Goal: Register for event/course

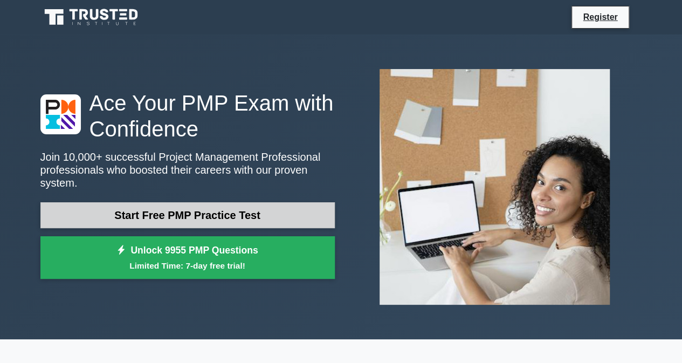
click at [218, 205] on link "Start Free PMP Practice Test" at bounding box center [187, 215] width 294 height 26
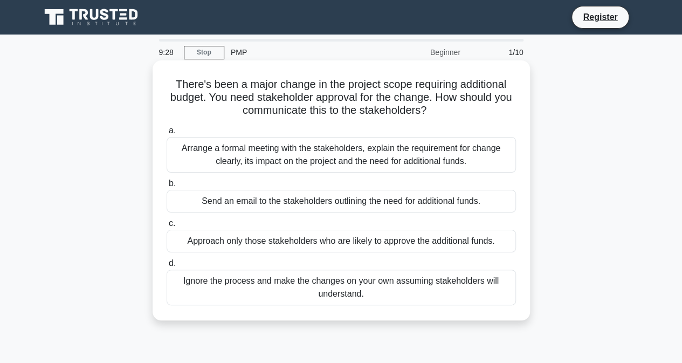
click at [215, 199] on div "Send an email to the stakeholders outlining the need for additional funds." at bounding box center [341, 201] width 349 height 23
click at [167, 187] on input "b. Send an email to the stakeholders outlining the need for additional funds." at bounding box center [167, 183] width 0 height 7
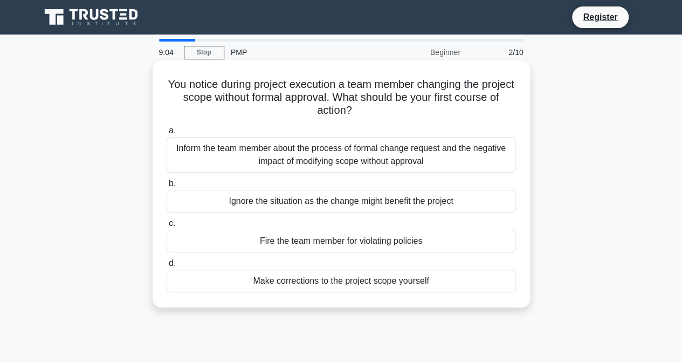
click at [330, 150] on div "Inform the team member about the process of formal change request and the negat…" at bounding box center [341, 155] width 349 height 36
click at [167, 134] on input "a. Inform the team member about the process of formal change request and the ne…" at bounding box center [167, 130] width 0 height 7
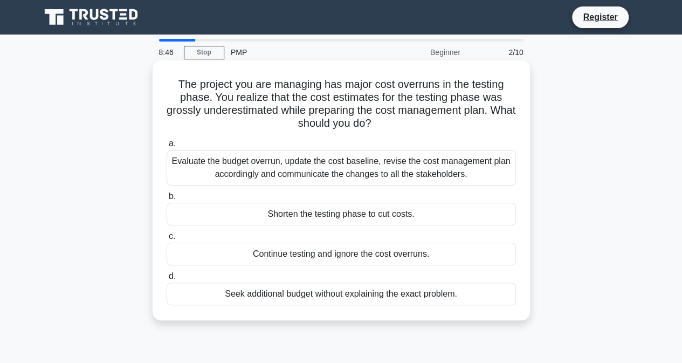
click at [298, 169] on div "Evaluate the budget overrun, update the cost baseline, revise the cost manageme…" at bounding box center [341, 168] width 349 height 36
click at [167, 147] on input "a. Evaluate the budget overrun, update the cost baseline, revise the cost manag…" at bounding box center [167, 143] width 0 height 7
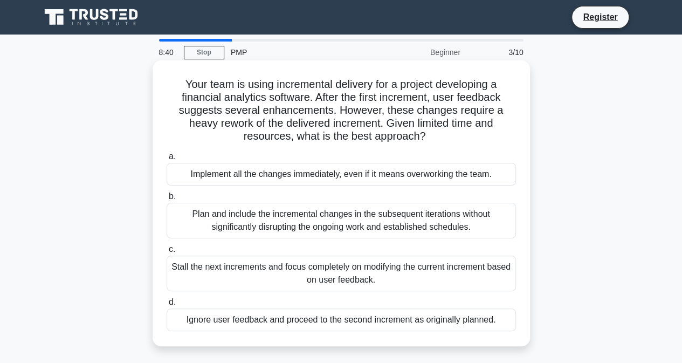
click at [292, 223] on div "Plan and include the incremental changes in the subsequent iterations without s…" at bounding box center [341, 221] width 349 height 36
click at [167, 200] on input "b. Plan and include the incremental changes in the subsequent iterations withou…" at bounding box center [167, 196] width 0 height 7
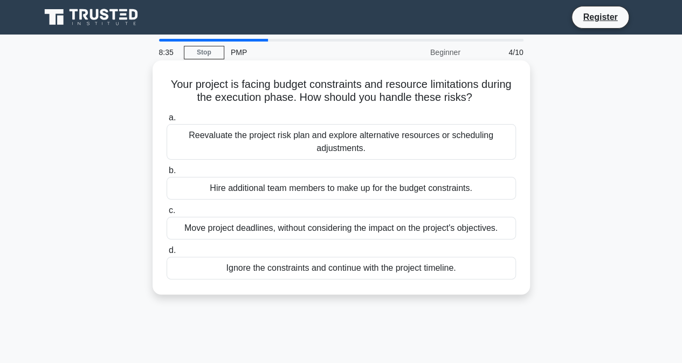
click at [341, 141] on div "Reevaluate the project risk plan and explore alternative resources or schedulin…" at bounding box center [341, 142] width 349 height 36
click at [167, 121] on input "a. Reevaluate the project risk plan and explore alternative resources or schedu…" at bounding box center [167, 117] width 0 height 7
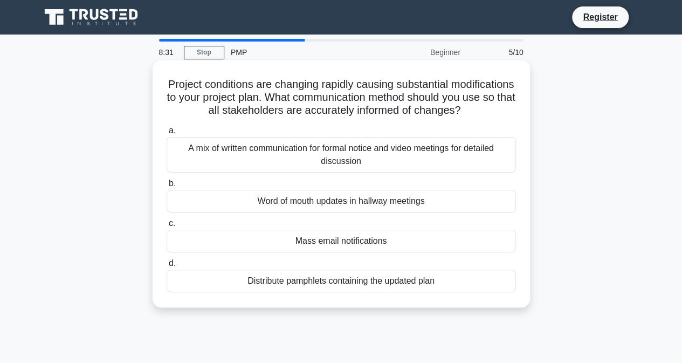
click at [242, 292] on div "Distribute pamphlets containing the updated plan" at bounding box center [341, 281] width 349 height 23
click at [167, 267] on input "d. Distribute pamphlets containing the updated plan" at bounding box center [167, 263] width 0 height 7
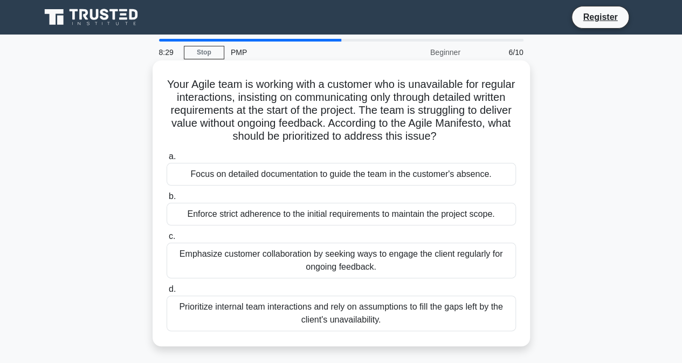
click at [222, 214] on div "Enforce strict adherence to the initial requirements to maintain the project sc…" at bounding box center [341, 214] width 349 height 23
click at [167, 200] on input "b. Enforce strict adherence to the initial requirements to maintain the project…" at bounding box center [167, 196] width 0 height 7
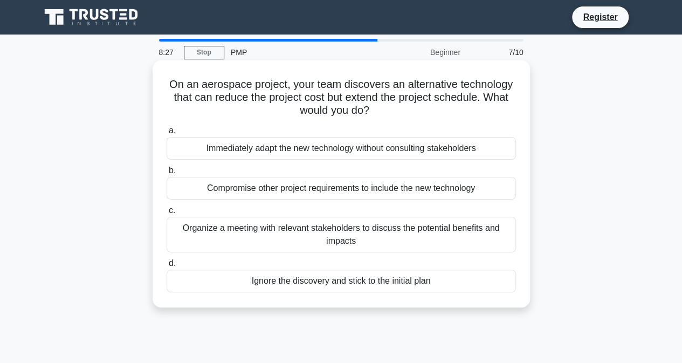
click at [225, 151] on div "Immediately adapt the new technology without consulting stakeholders" at bounding box center [341, 148] width 349 height 23
click at [167, 134] on input "a. Immediately adapt the new technology without consulting stakeholders" at bounding box center [167, 130] width 0 height 7
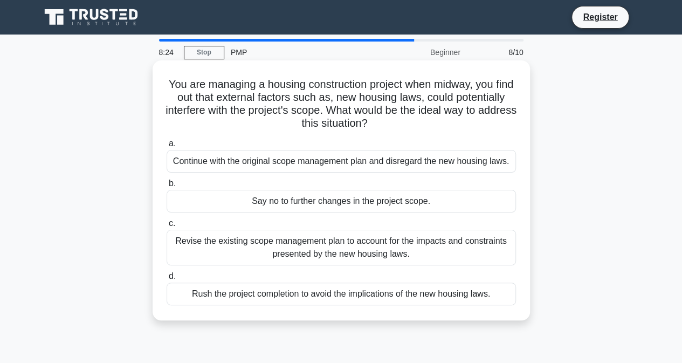
click at [227, 245] on div "Revise the existing scope management plan to account for the impacts and constr…" at bounding box center [341, 248] width 349 height 36
click at [167, 227] on input "c. Revise the existing scope management plan to account for the impacts and con…" at bounding box center [167, 223] width 0 height 7
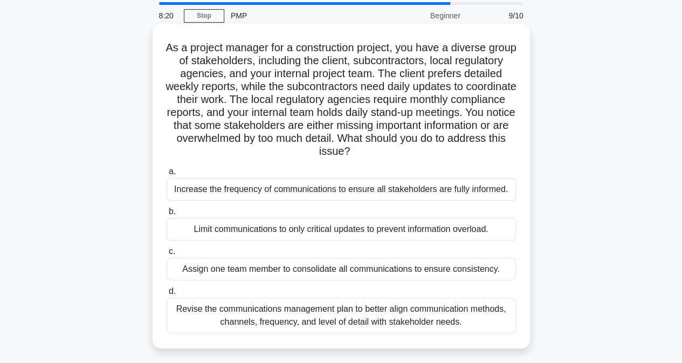
scroll to position [54, 0]
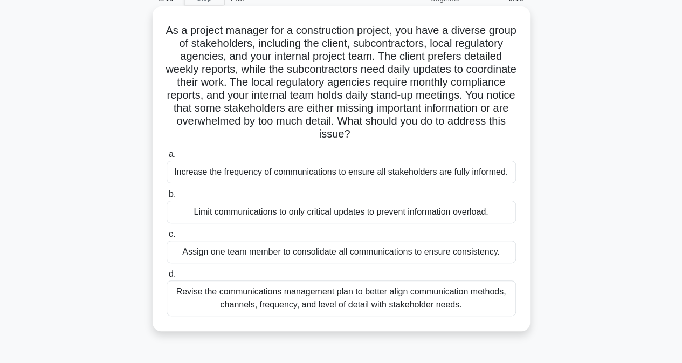
click at [355, 257] on div "Assign one team member to consolidate all communications to ensure consistency." at bounding box center [341, 251] width 349 height 23
click at [167, 238] on input "c. Assign one team member to consolidate all communications to ensure consisten…" at bounding box center [167, 234] width 0 height 7
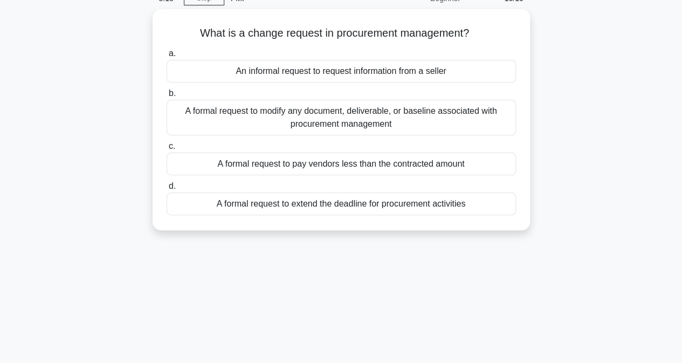
scroll to position [0, 0]
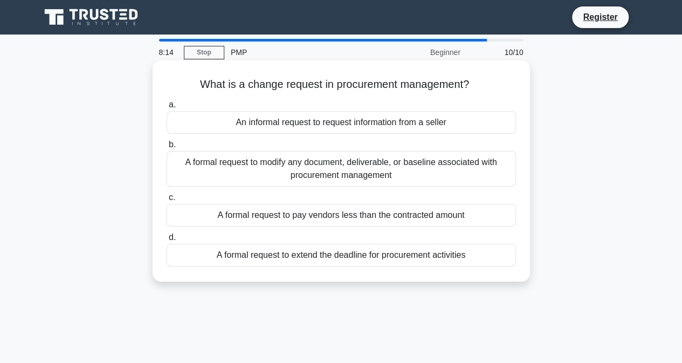
click at [290, 210] on div "A formal request to pay vendors less than the contracted amount" at bounding box center [341, 215] width 349 height 23
click at [167, 201] on input "c. A formal request to pay vendors less than the contracted amount" at bounding box center [167, 197] width 0 height 7
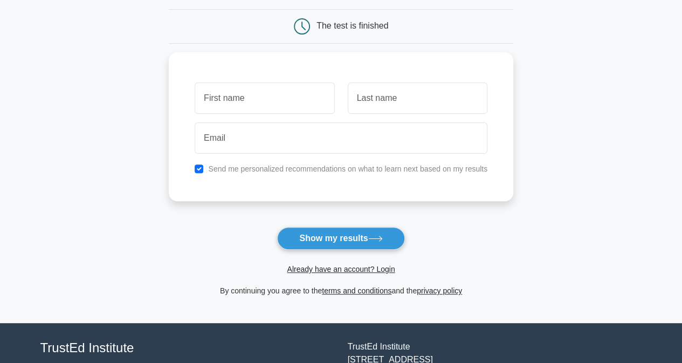
scroll to position [108, 0]
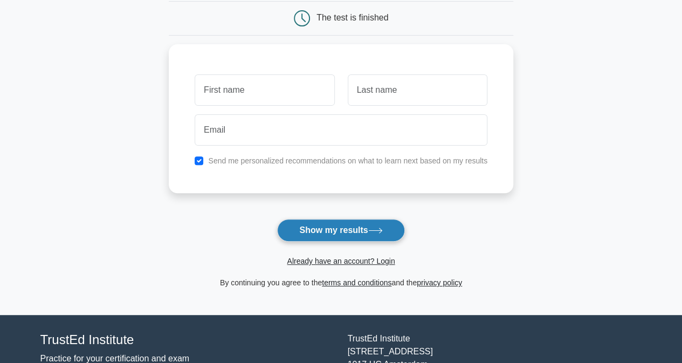
click at [373, 230] on icon at bounding box center [375, 230] width 13 height 5
drag, startPoint x: 478, startPoint y: 229, endPoint x: 468, endPoint y: 218, distance: 14.1
click at [478, 229] on form "Wait, there is more! Continue to see your result The test is finished and the" at bounding box center [341, 121] width 345 height 336
